Goal: Task Accomplishment & Management: Use online tool/utility

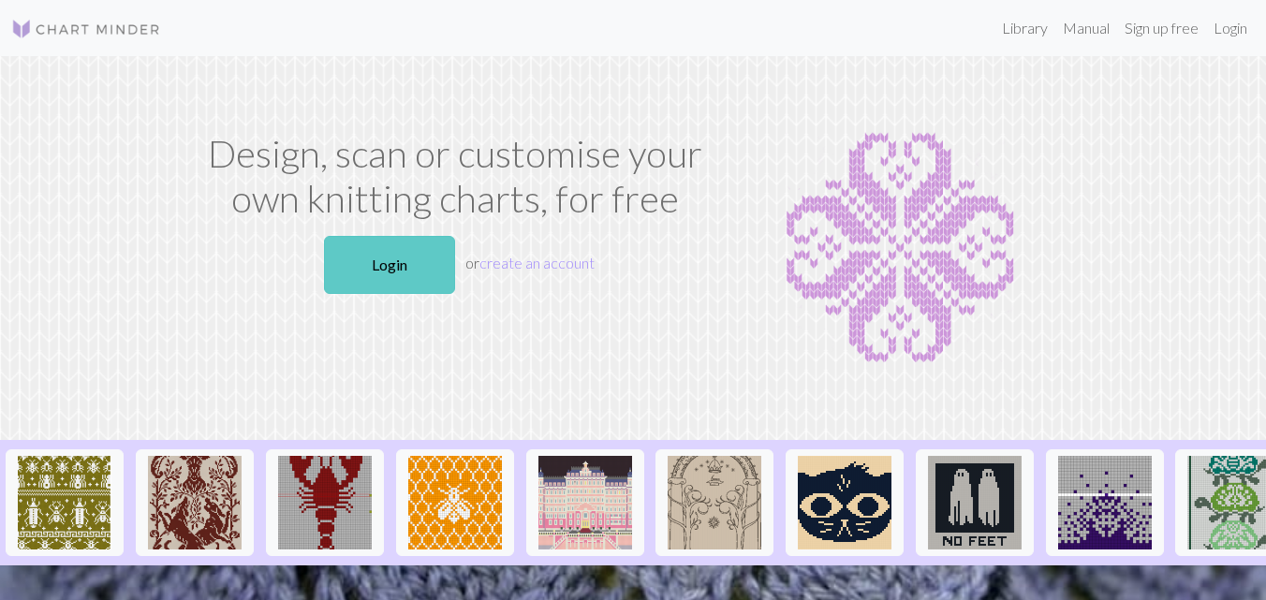
click at [434, 279] on link "Login" at bounding box center [389, 265] width 131 height 58
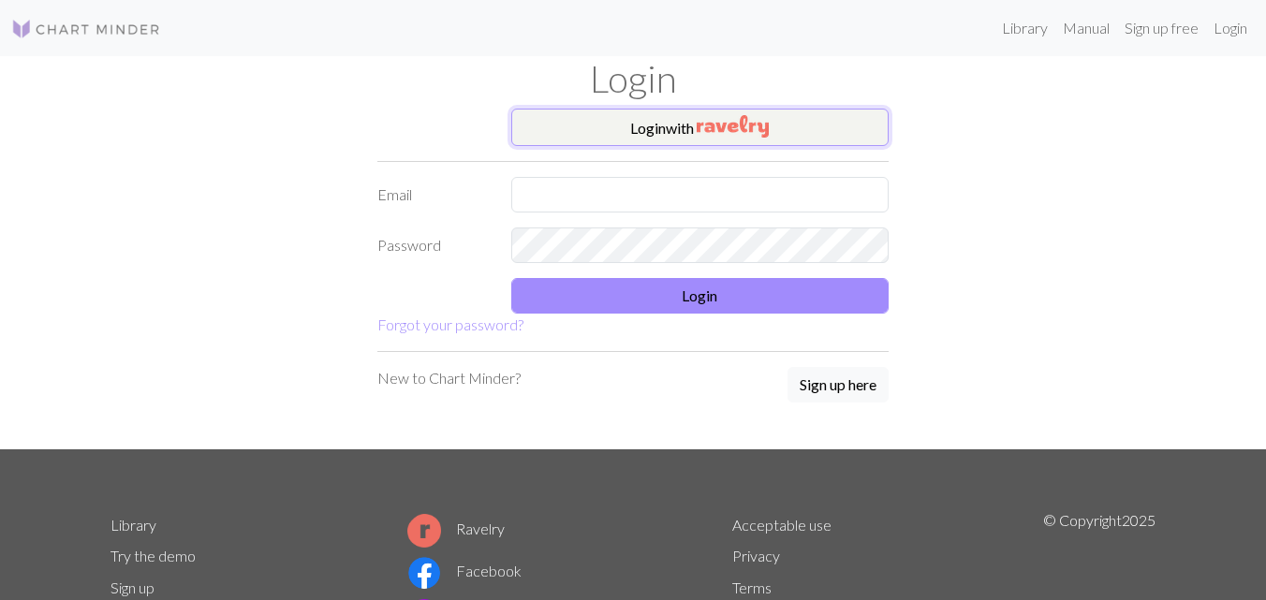
click at [737, 117] on img "button" at bounding box center [732, 126] width 72 height 22
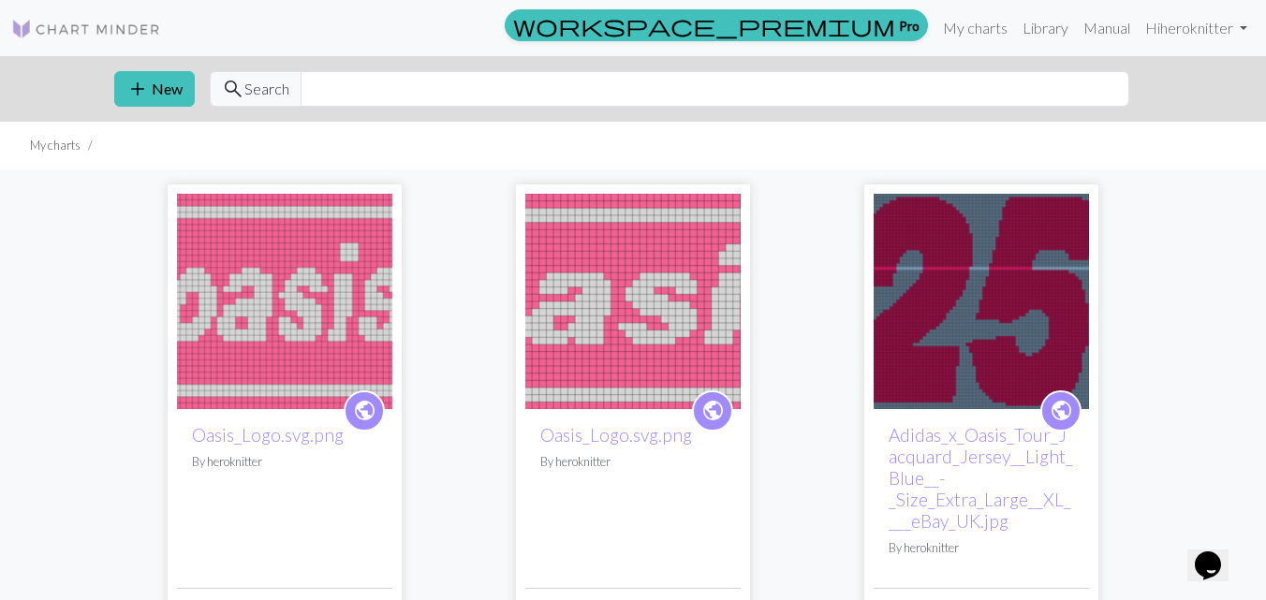
click at [986, 302] on img at bounding box center [980, 301] width 215 height 215
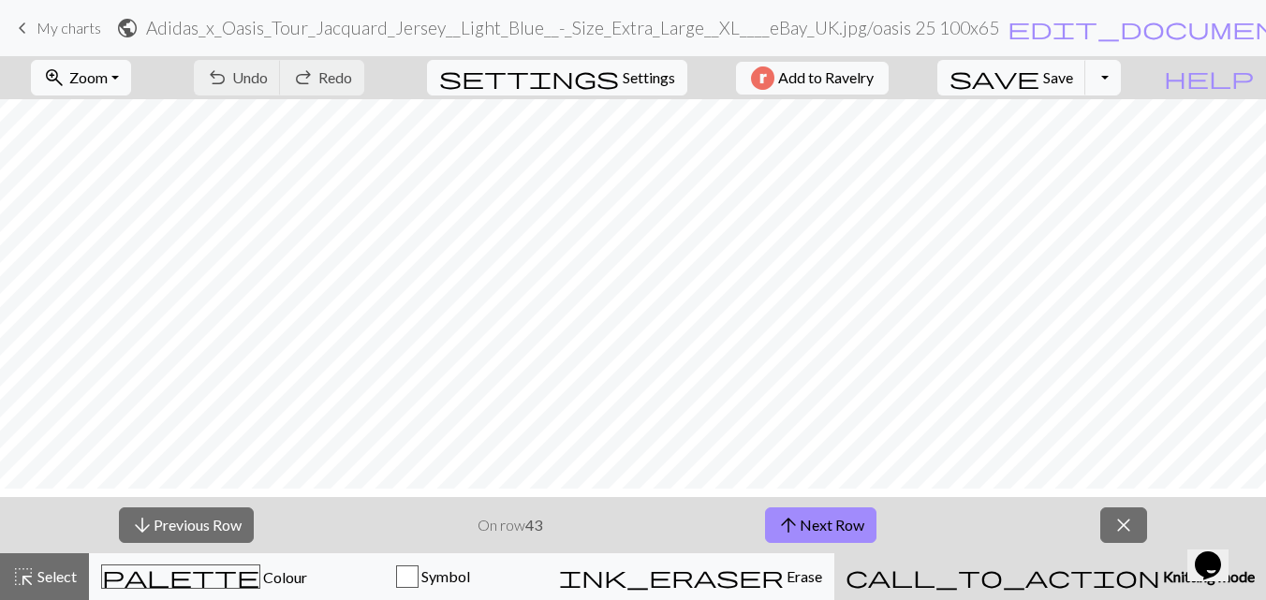
scroll to position [315, 0]
